Goal: Find specific page/section: Find specific page/section

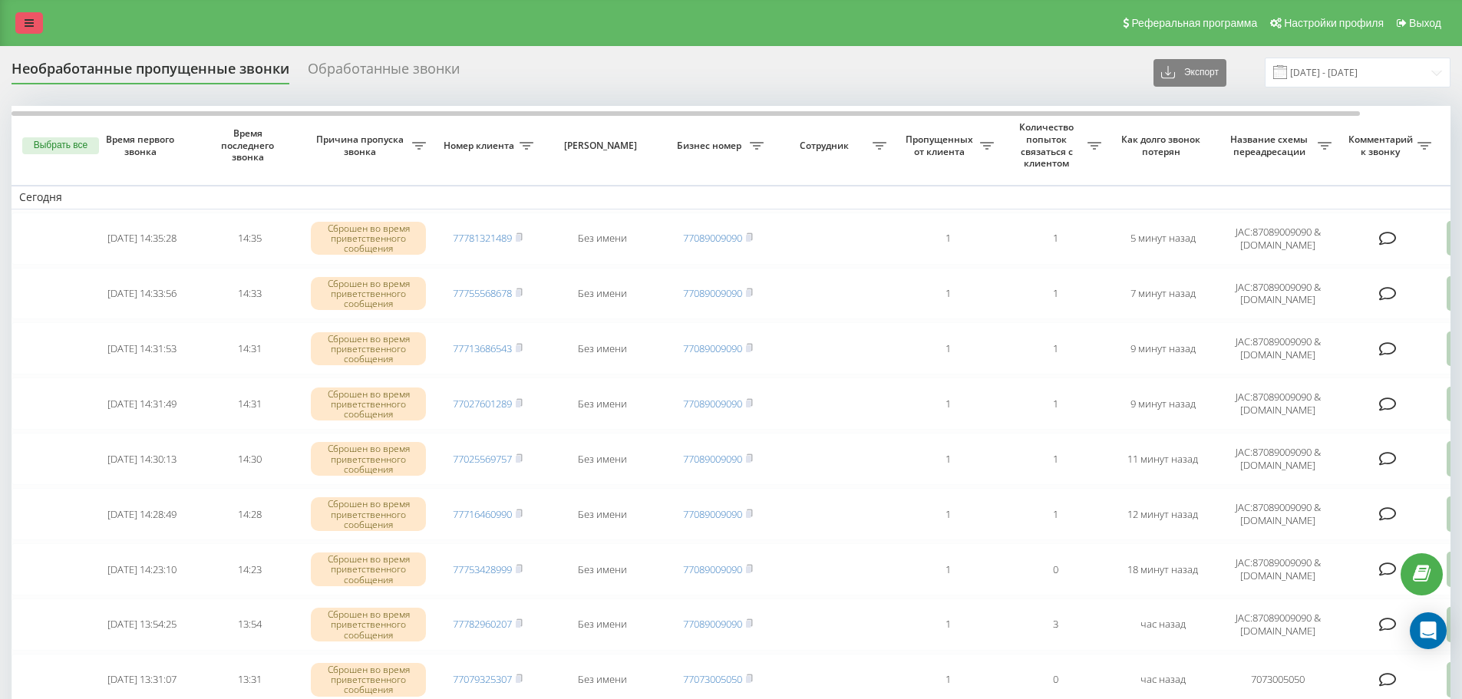
click at [25, 21] on icon at bounding box center [29, 23] width 9 height 11
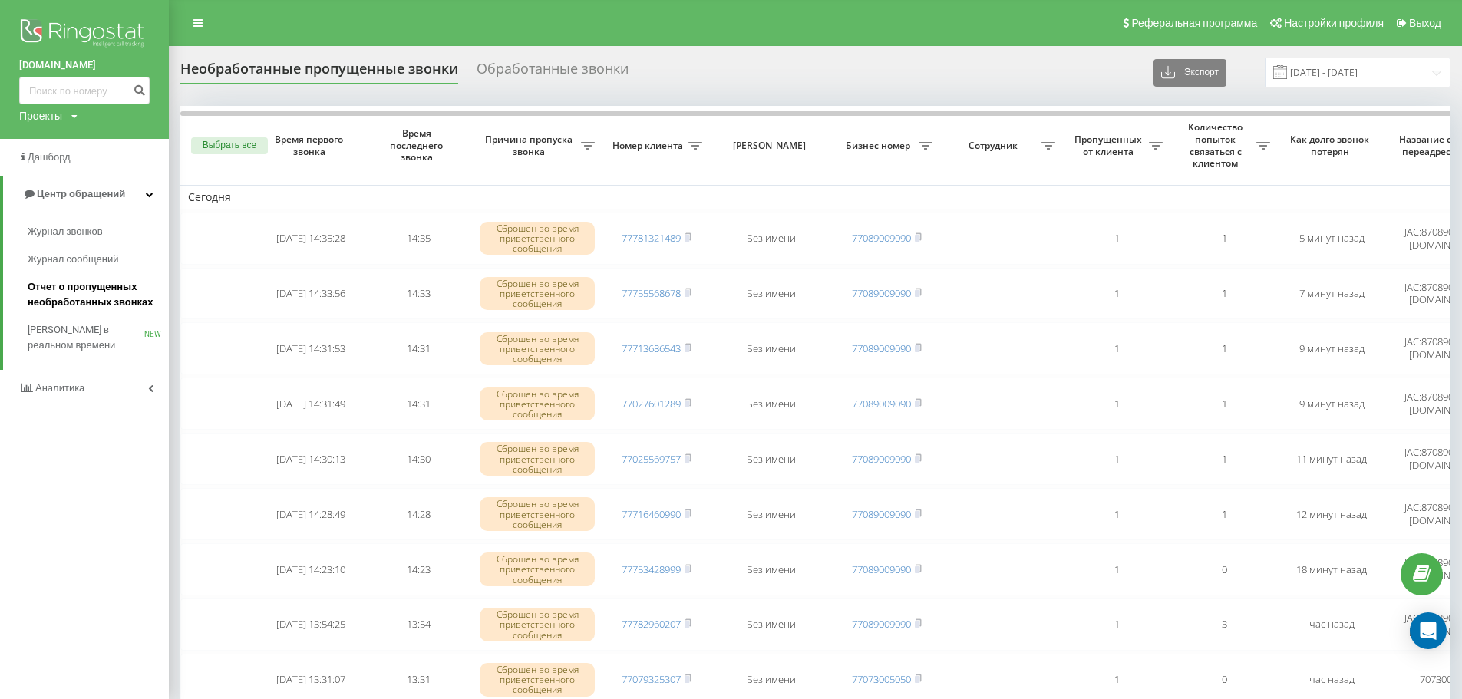
click at [85, 279] on link "Отчет о пропущенных необработанных звонках" at bounding box center [98, 294] width 141 height 43
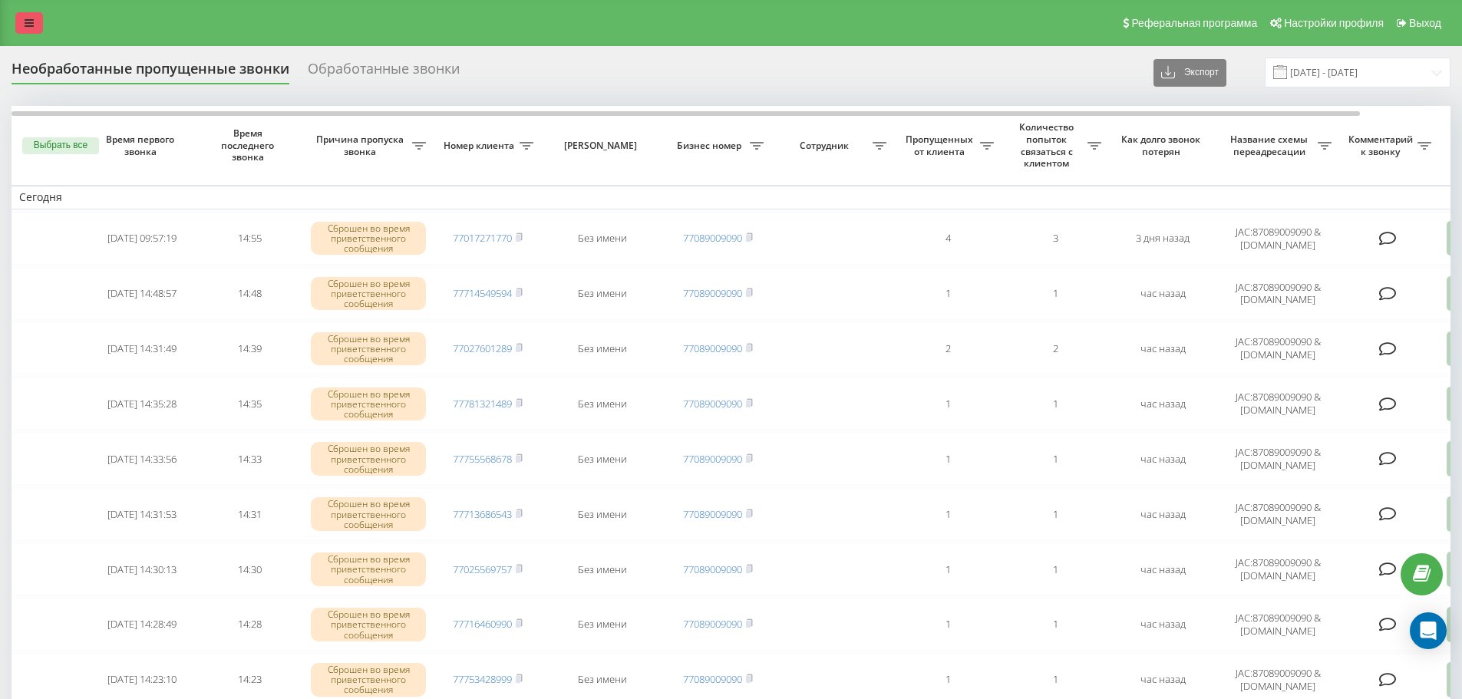
click at [26, 21] on icon at bounding box center [29, 23] width 9 height 11
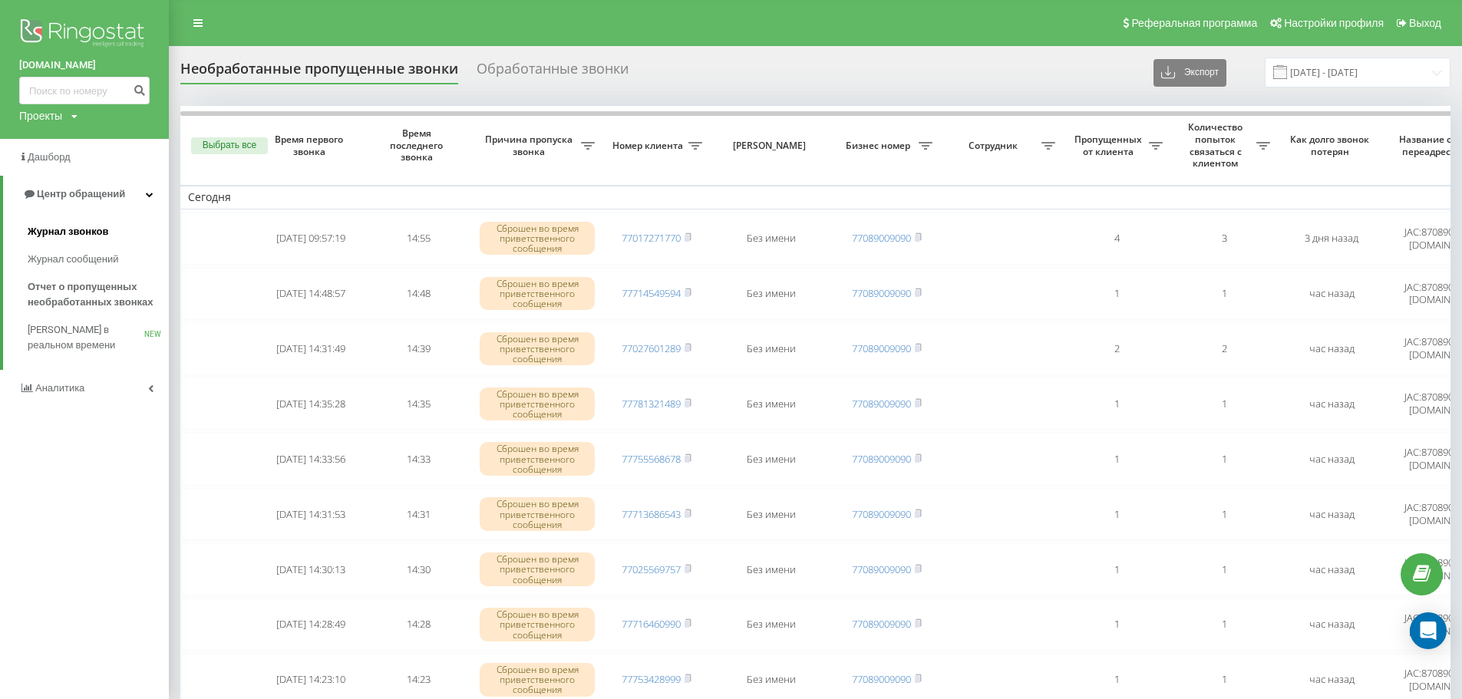
click at [98, 239] on span "Журнал звонков" at bounding box center [68, 231] width 81 height 15
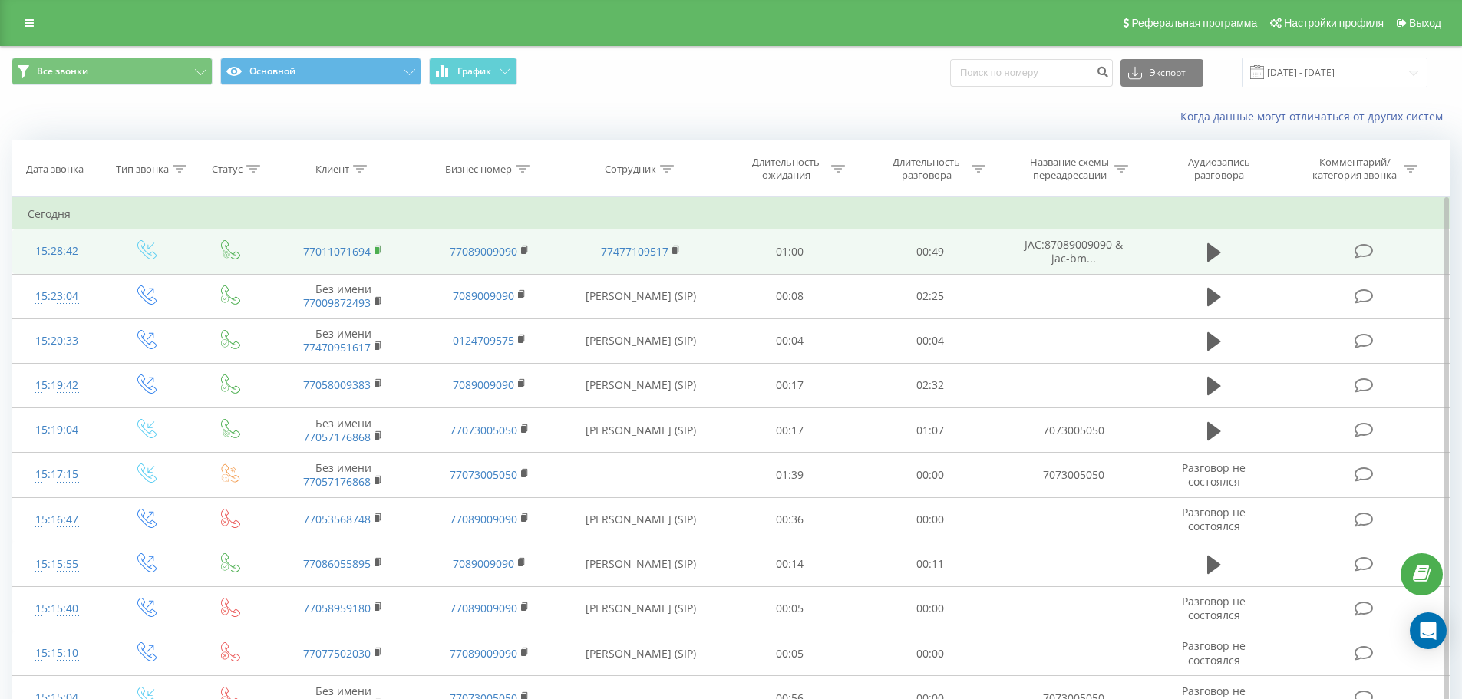
click at [378, 246] on icon at bounding box center [379, 250] width 8 height 11
